Goal: Task Accomplishment & Management: Use online tool/utility

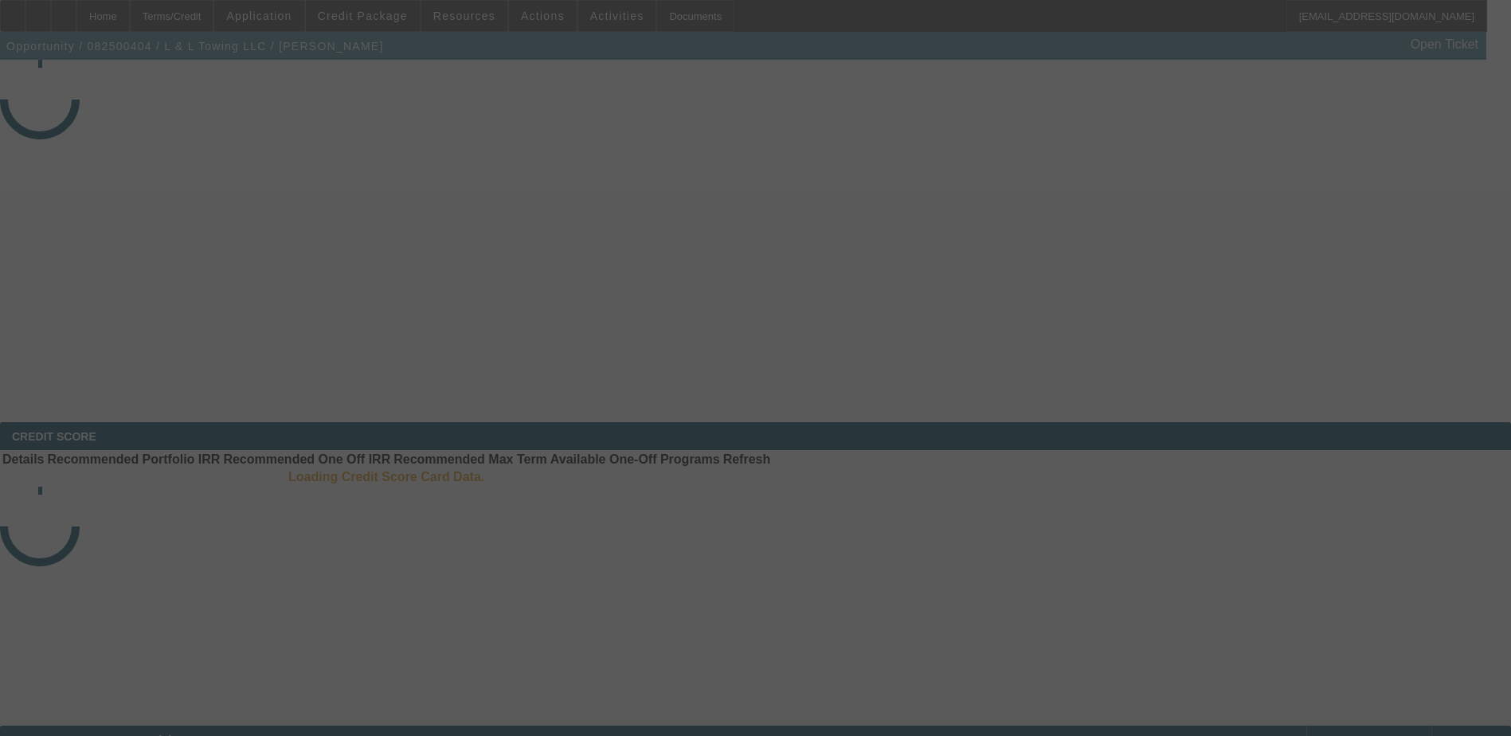
select select "3"
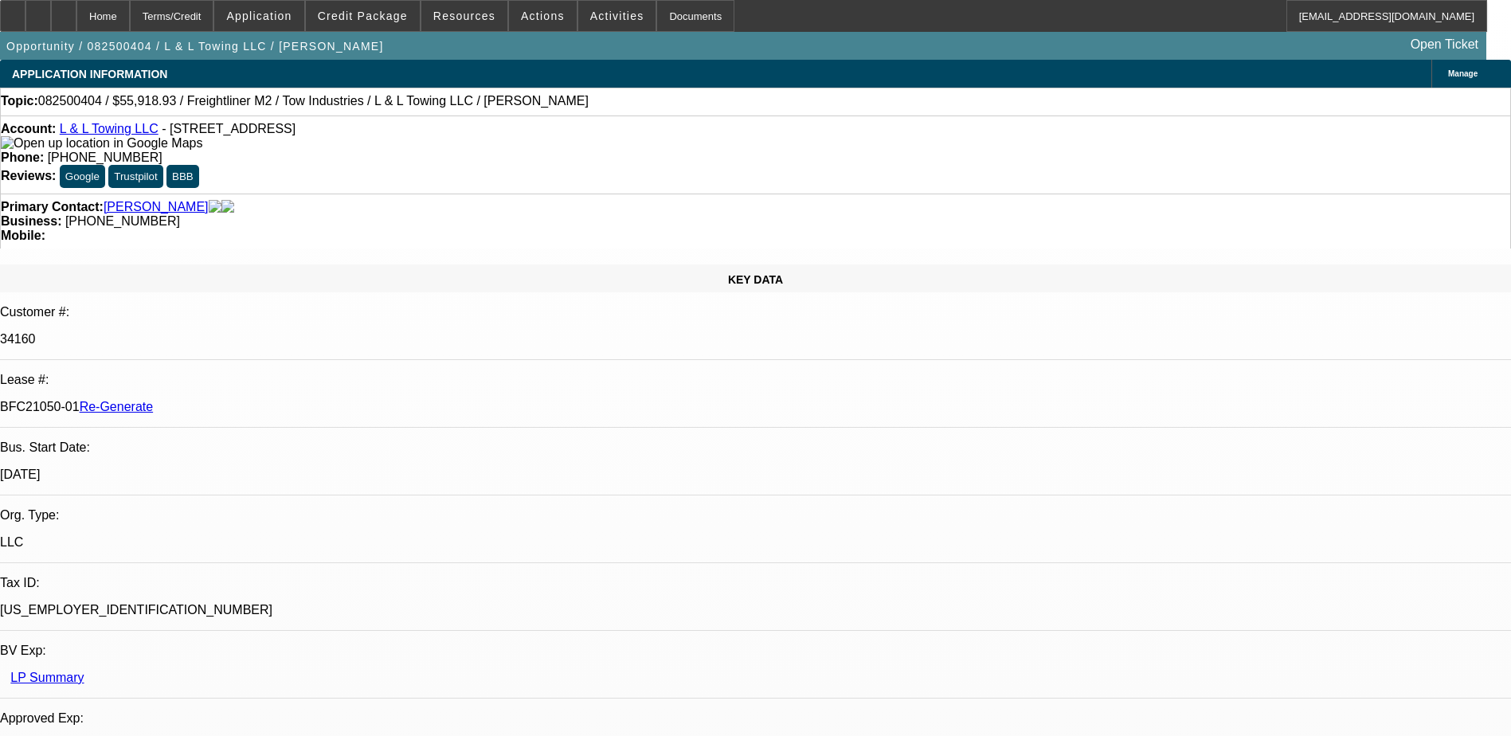
select select "0"
select select "2"
select select "0.1"
select select "1"
select select "2"
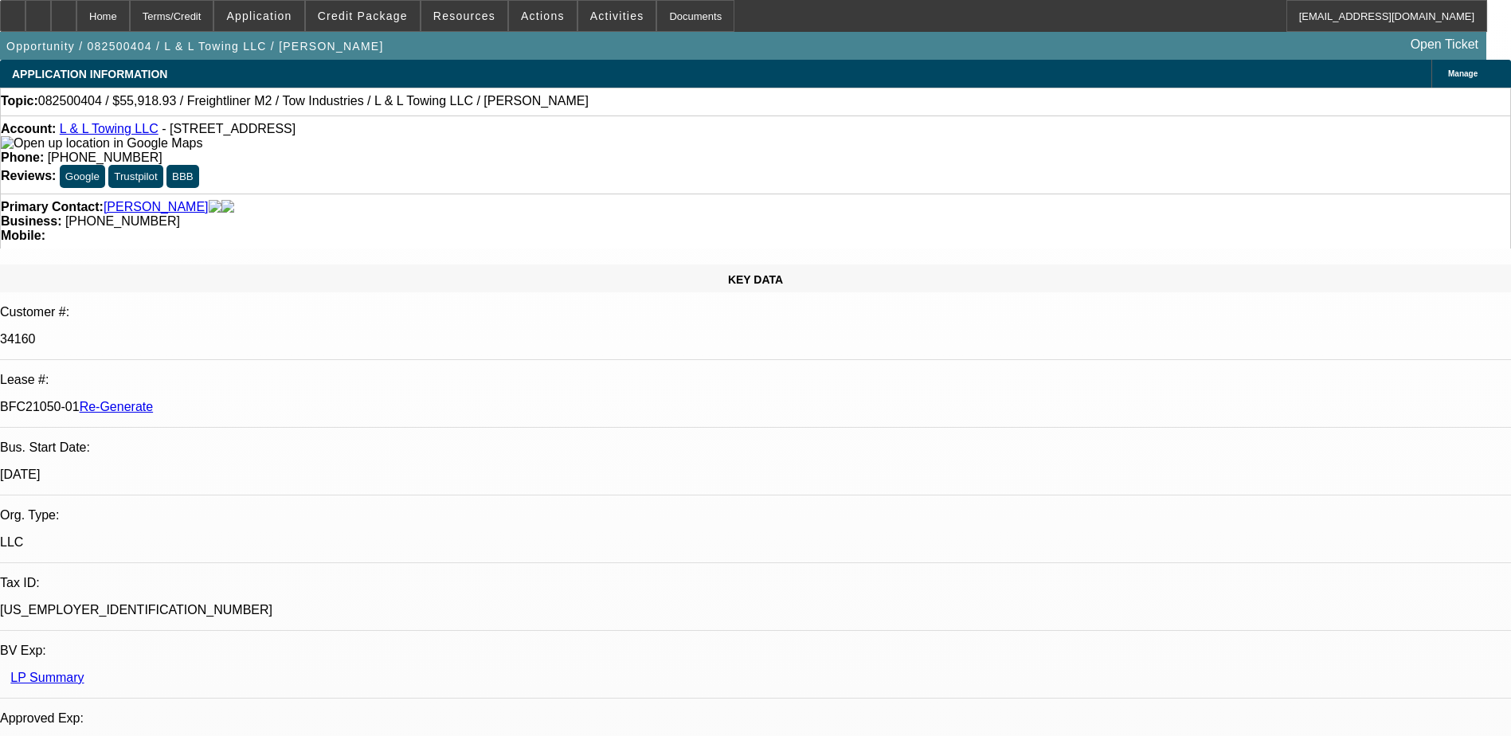
select select "4"
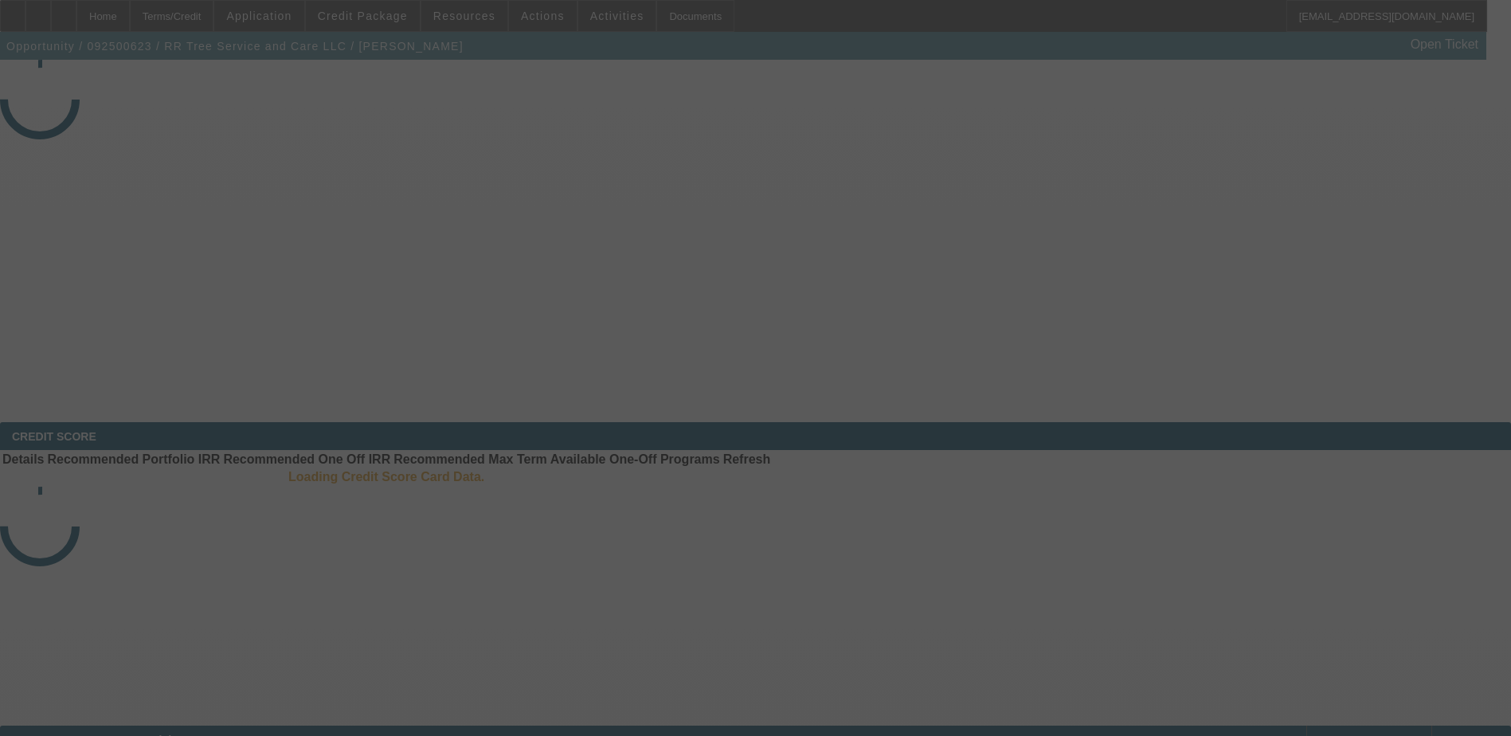
select select "4"
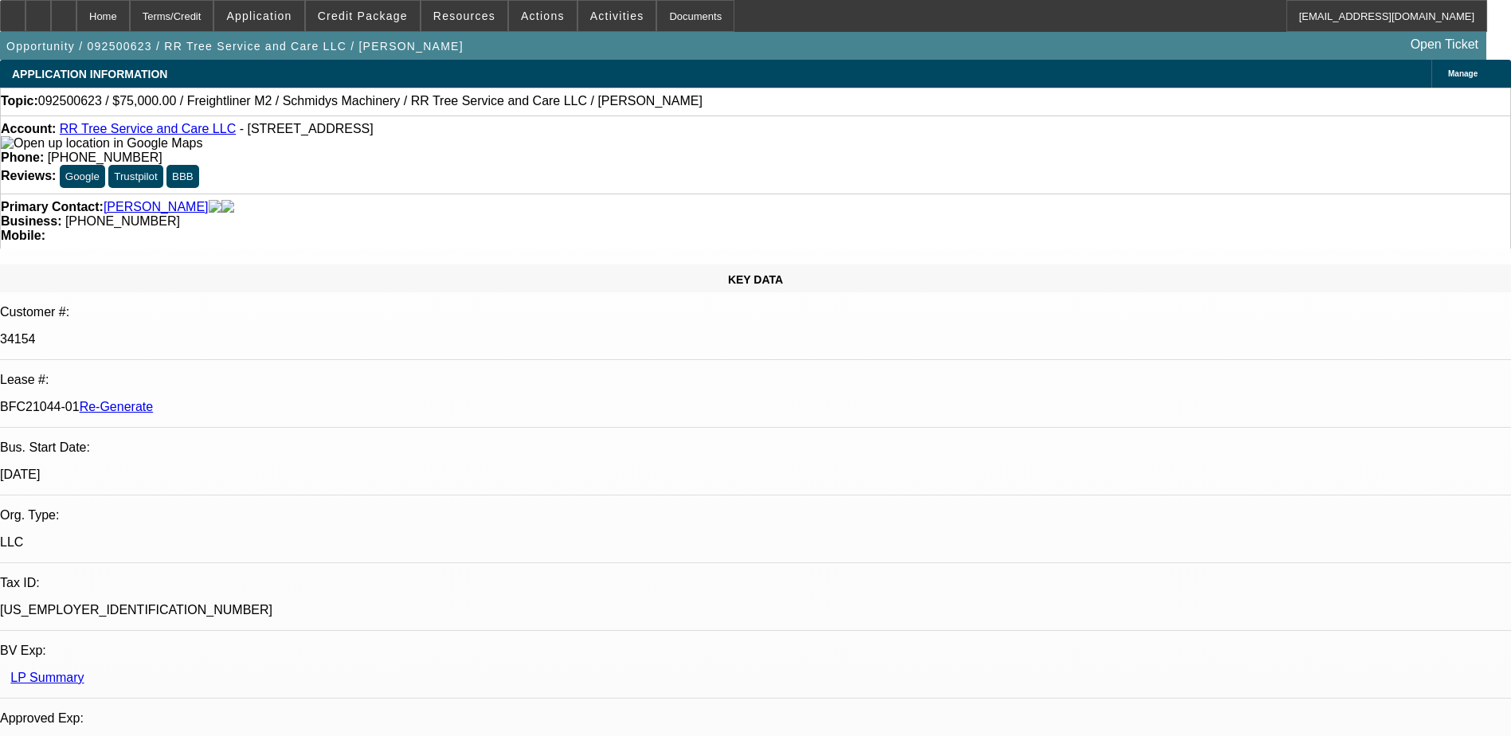
select select "0"
select select "1"
select select "3"
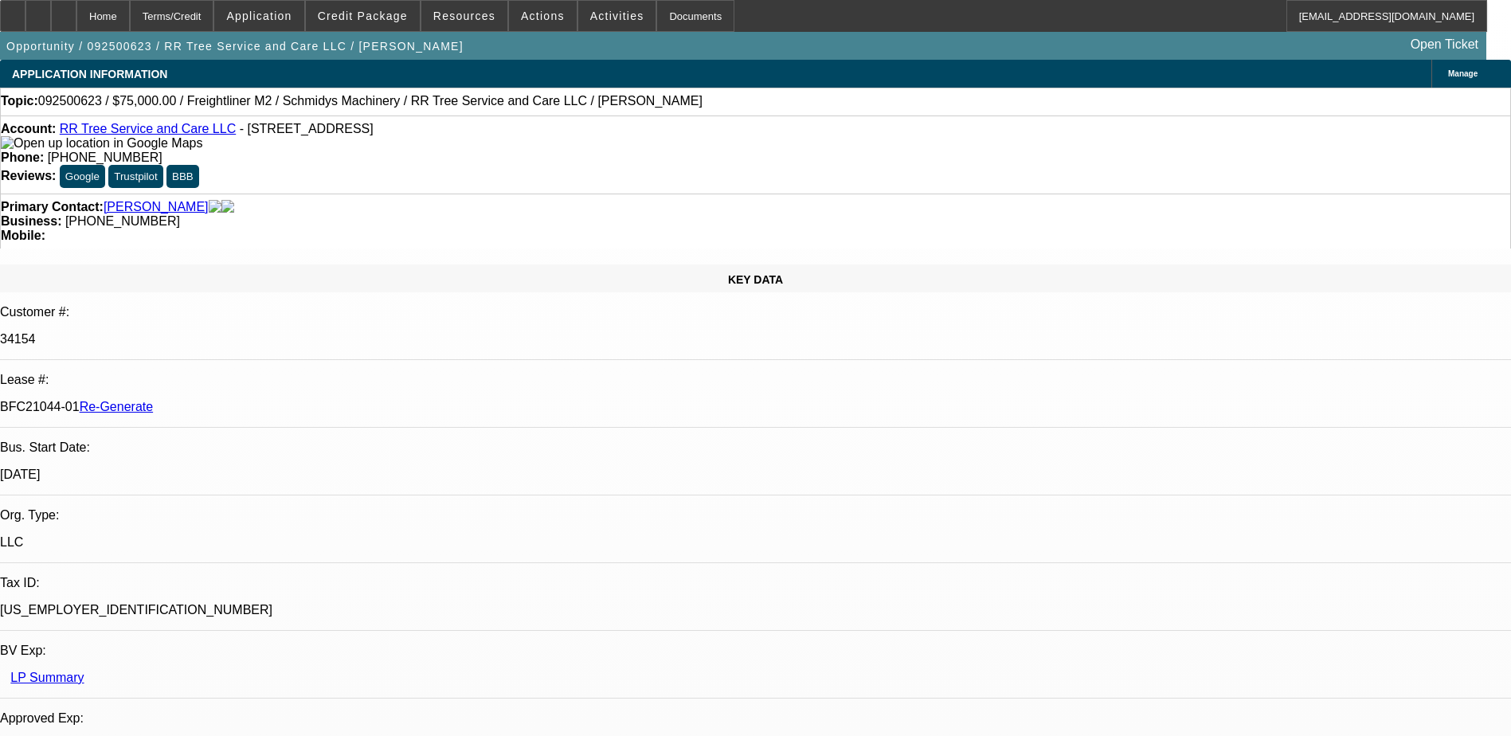
select select "6"
drag, startPoint x: 656, startPoint y: 176, endPoint x: 569, endPoint y: 184, distance: 88.0
click at [569, 194] on div "Primary Contact: Boyd, Michael Business: (276) 685-0585 Mobile:" at bounding box center [755, 221] width 1511 height 55
copy span "(276) 685-0585"
